Goal: Task Accomplishment & Management: Use online tool/utility

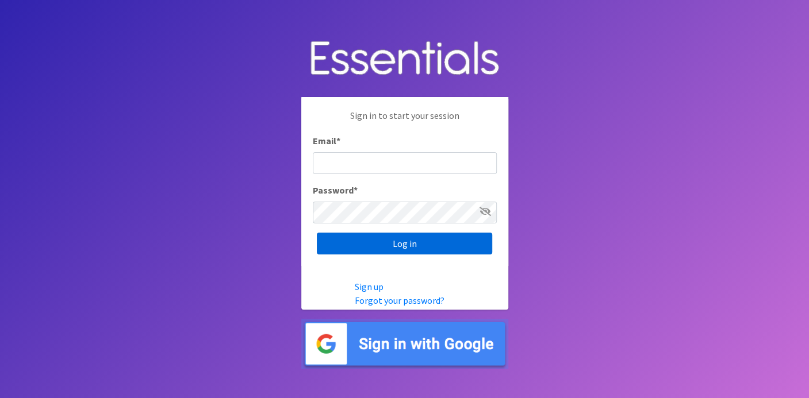
type input "[EMAIL_ADDRESS][DOMAIN_NAME]"
click at [360, 249] on input "Log in" at bounding box center [404, 244] width 175 height 22
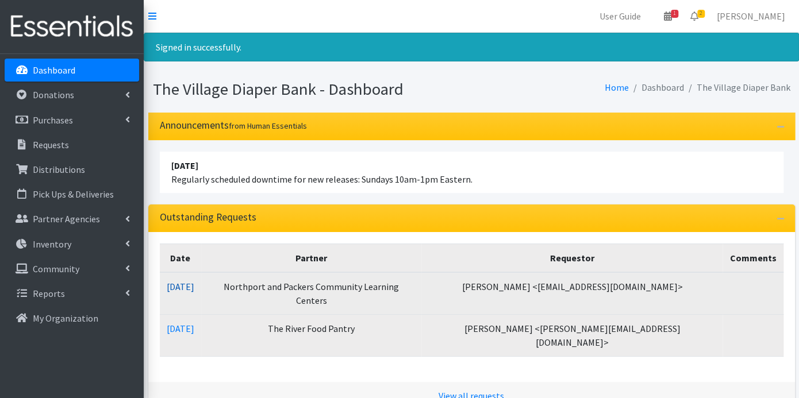
click at [194, 283] on link "09/29/2025" at bounding box center [181, 286] width 28 height 11
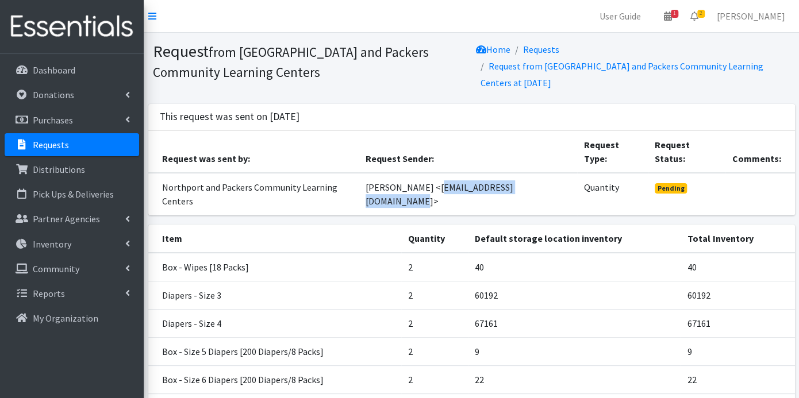
drag, startPoint x: 381, startPoint y: 198, endPoint x: 502, endPoint y: 204, distance: 122.0
click at [502, 204] on td "[PERSON_NAME] <[EMAIL_ADDRESS][DOMAIN_NAME]>" at bounding box center [468, 194] width 218 height 43
copy td "[EMAIL_ADDRESS][DOMAIN_NAME]"
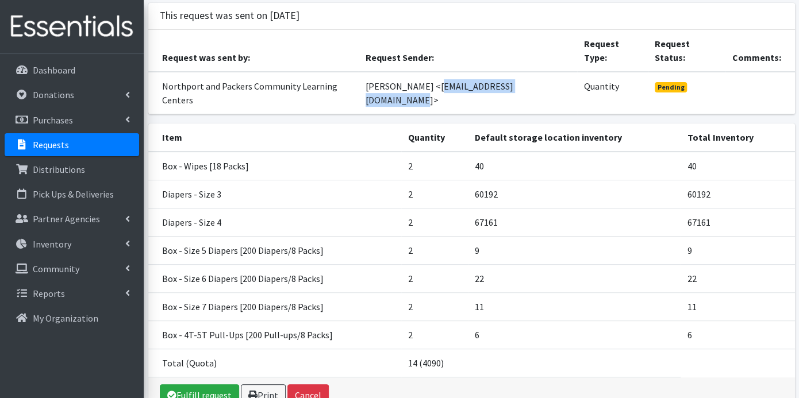
scroll to position [165, 0]
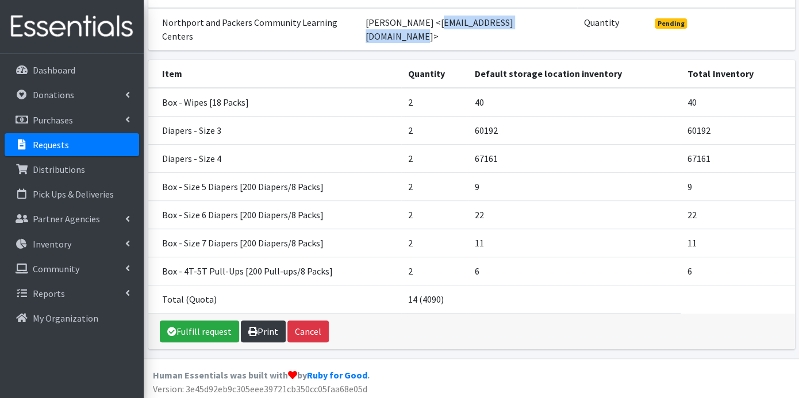
click at [264, 330] on link "Print" at bounding box center [263, 332] width 45 height 22
